Goal: Task Accomplishment & Management: Use online tool/utility

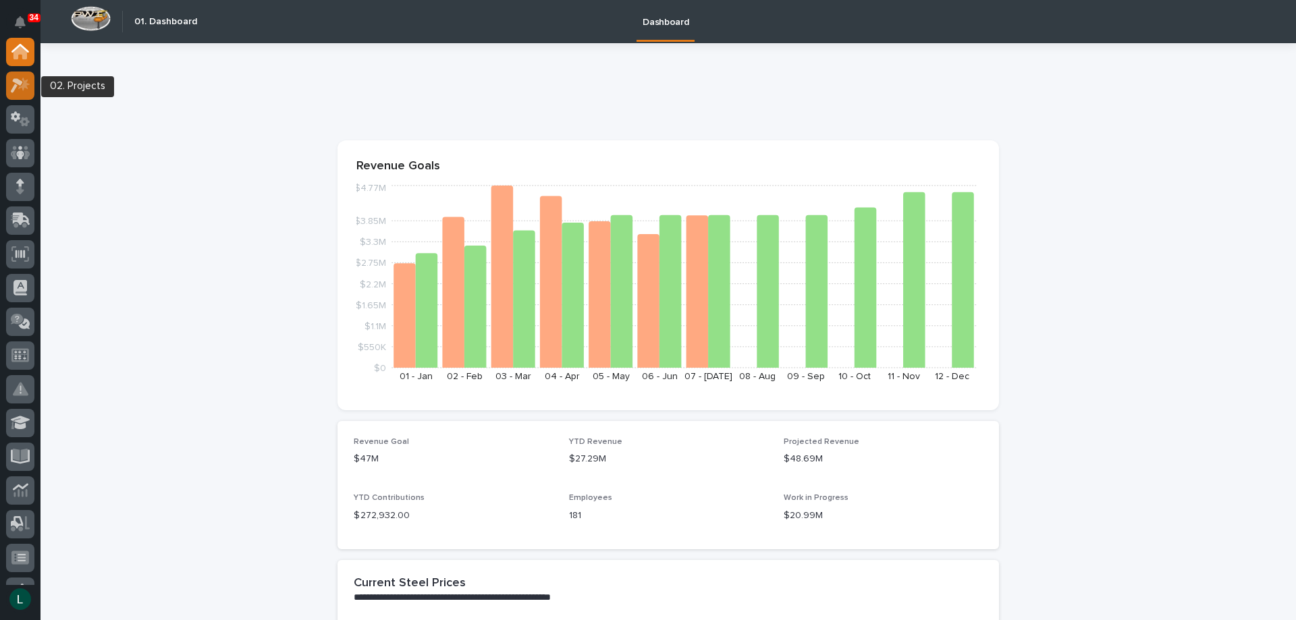
click at [18, 82] on icon at bounding box center [17, 85] width 12 height 15
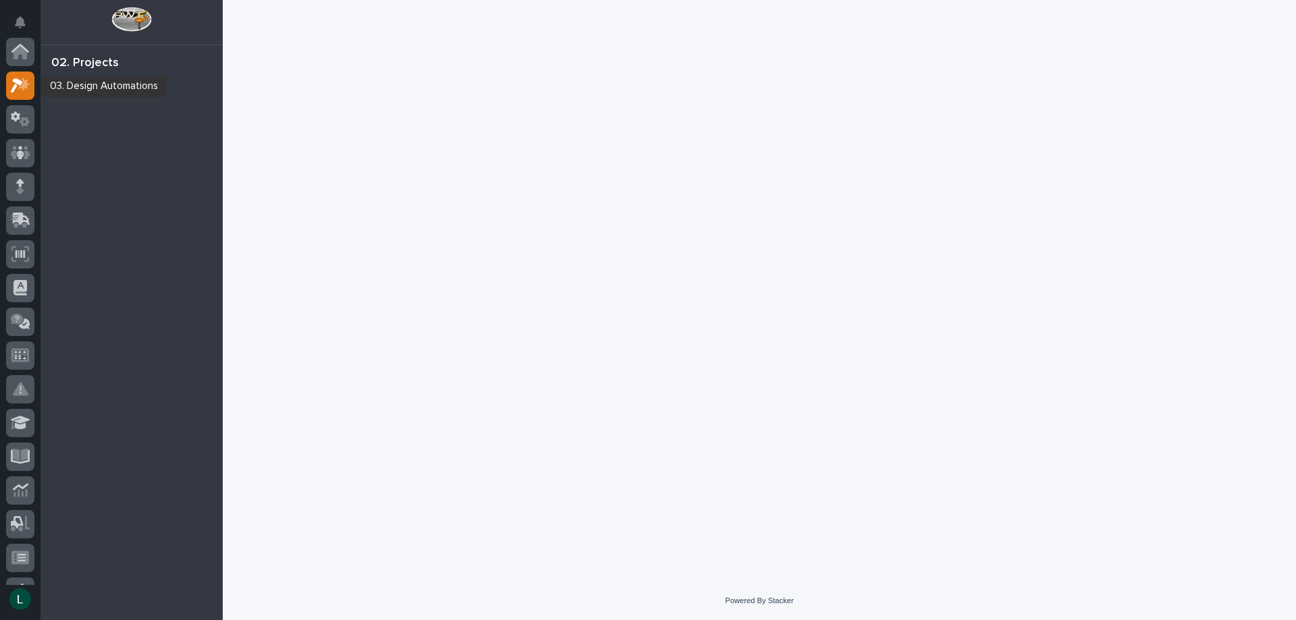
scroll to position [34, 0]
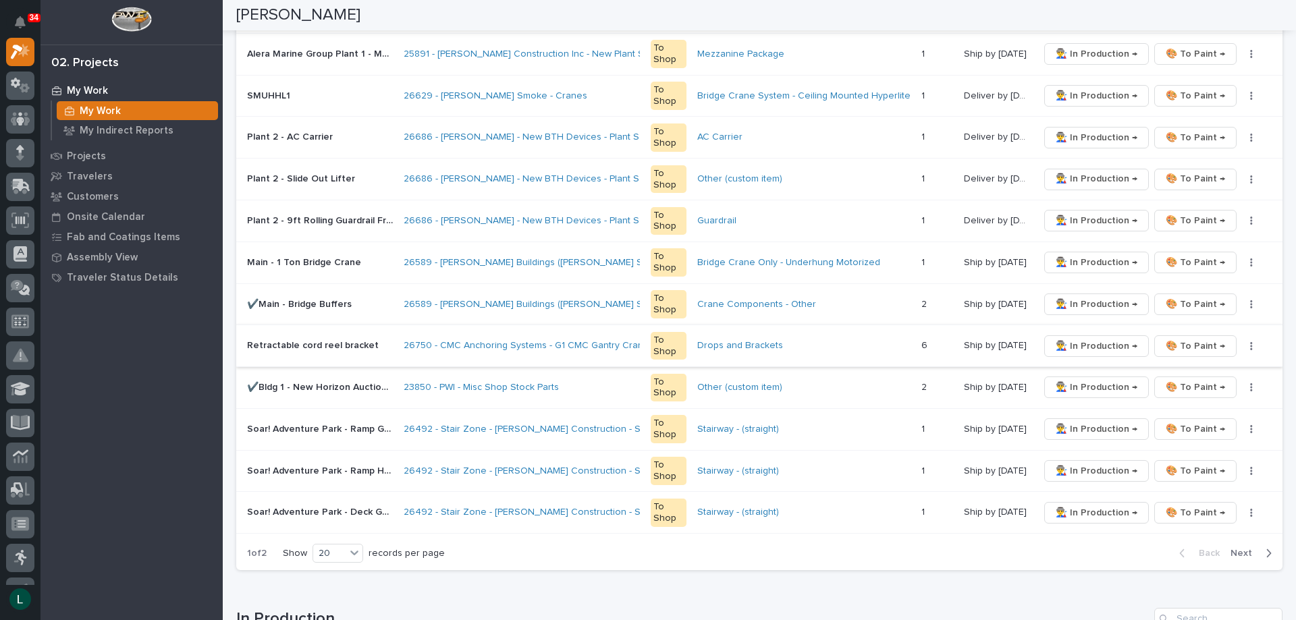
scroll to position [675, 0]
click at [347, 547] on div "20" at bounding box center [337, 550] width 51 height 19
click at [348, 594] on div "30" at bounding box center [338, 601] width 49 height 16
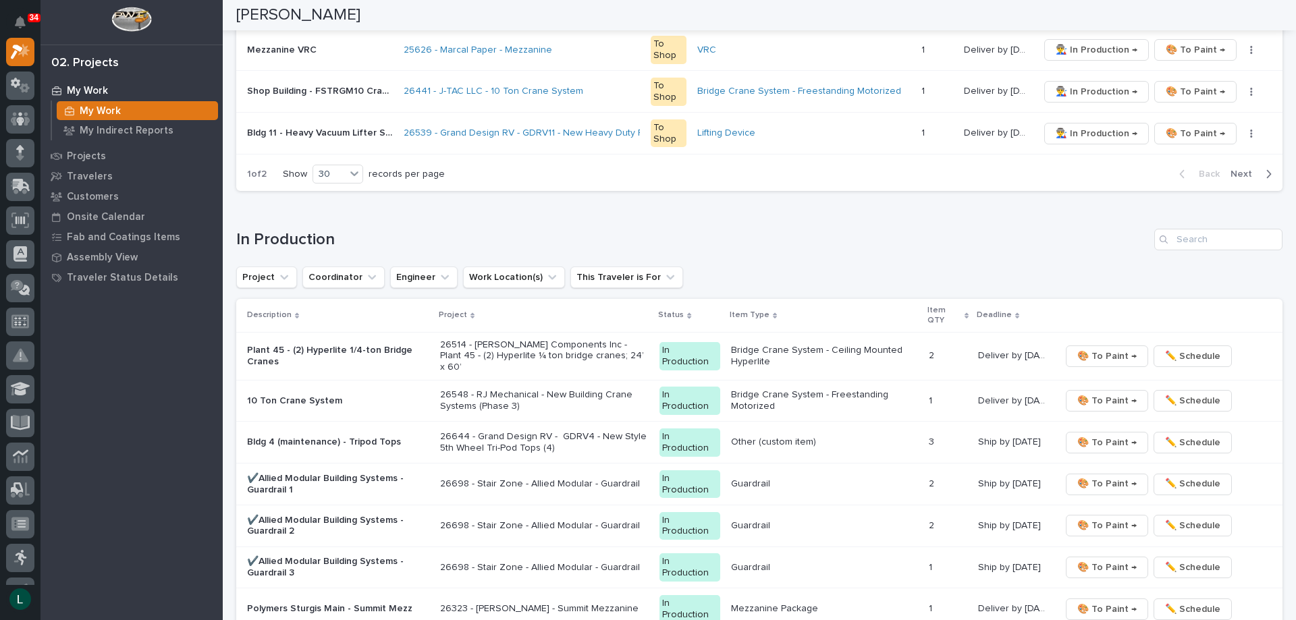
scroll to position [1485, 0]
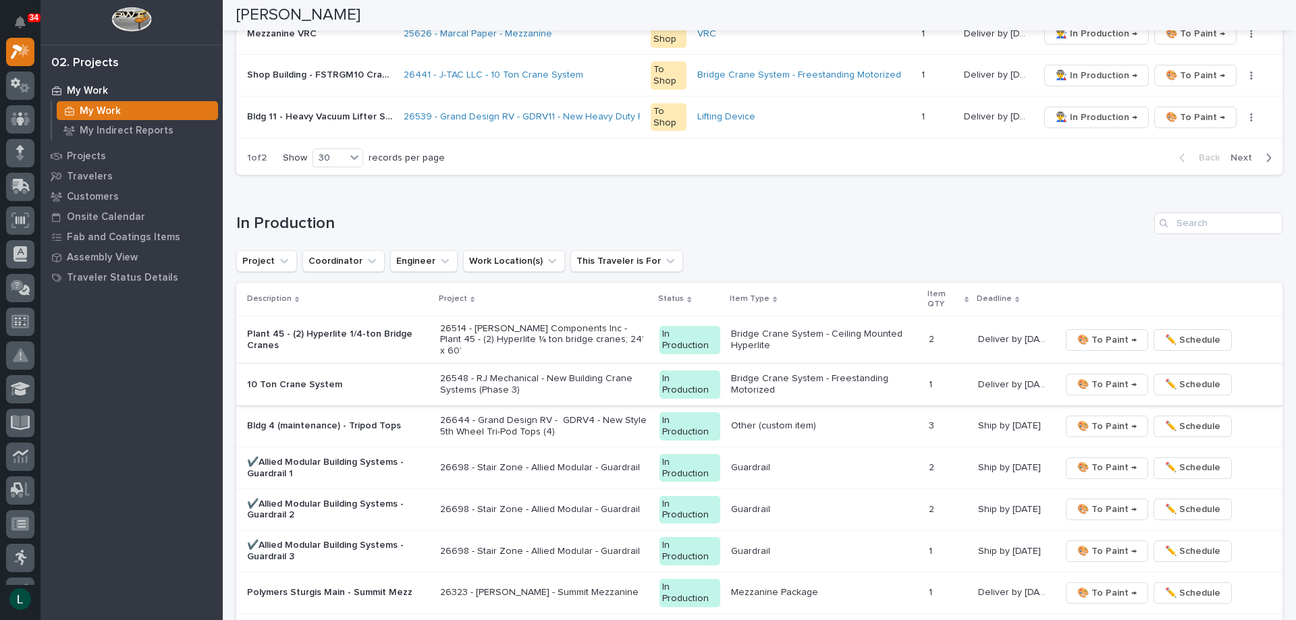
click at [1095, 377] on span "🎨 To Paint →" at bounding box center [1106, 385] width 59 height 16
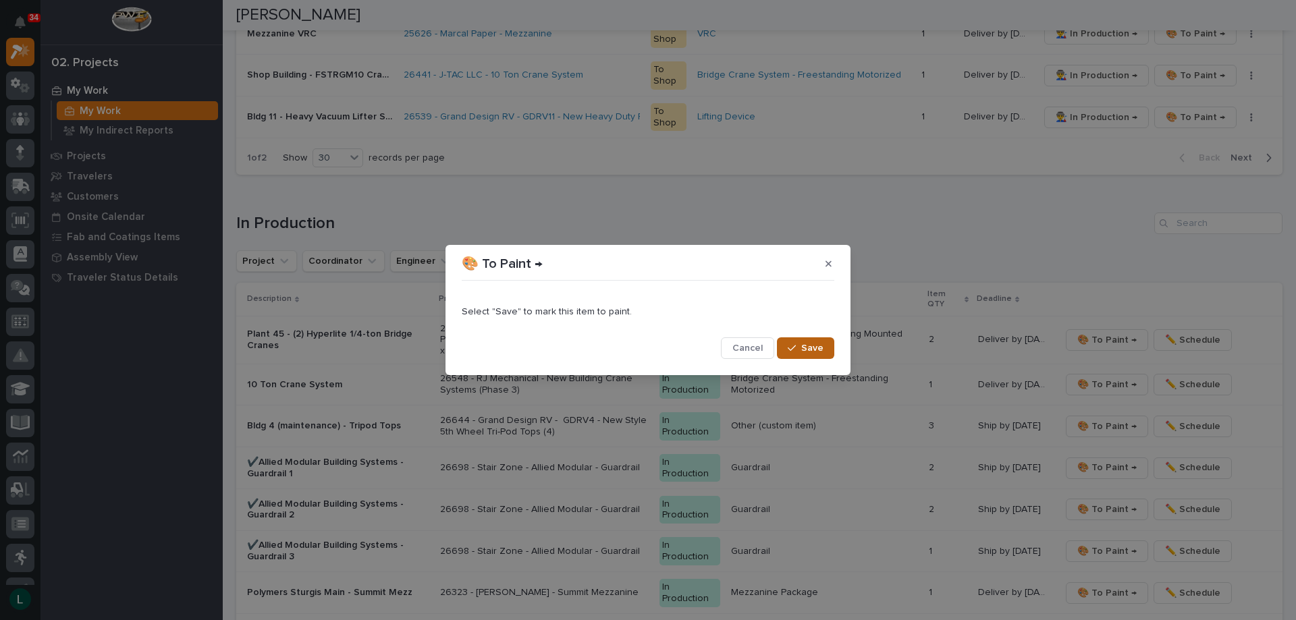
click at [802, 346] on span "Save" at bounding box center [812, 348] width 22 height 12
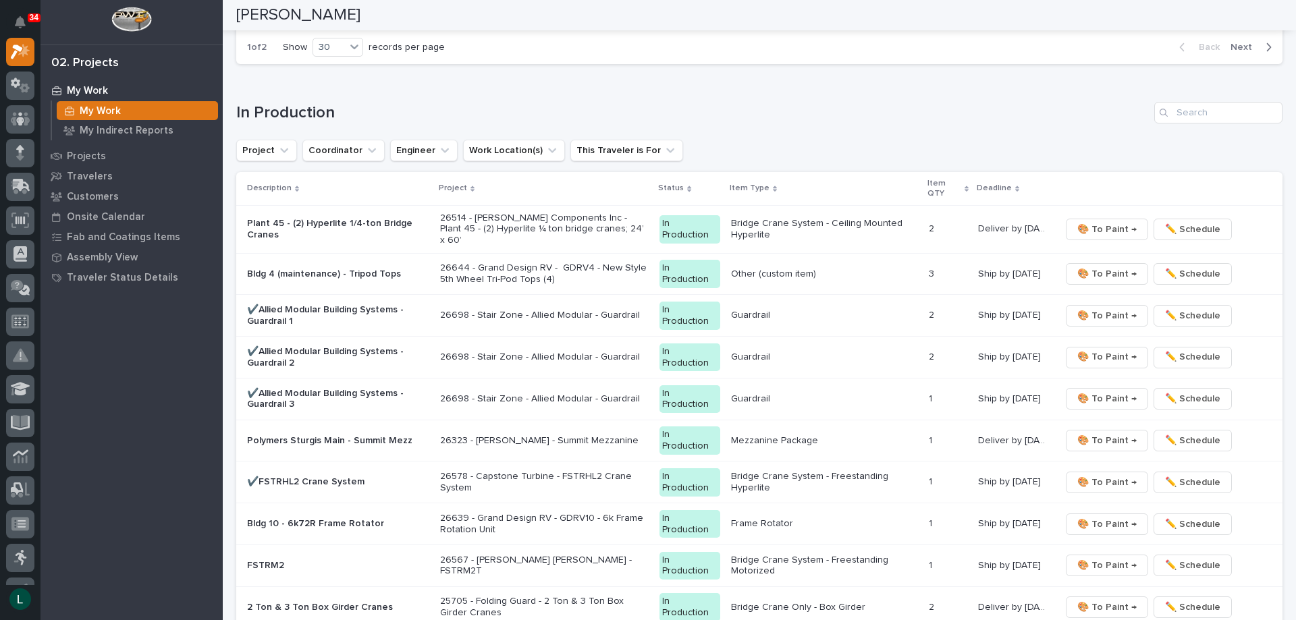
scroll to position [1599, 0]
